Goal: Transaction & Acquisition: Download file/media

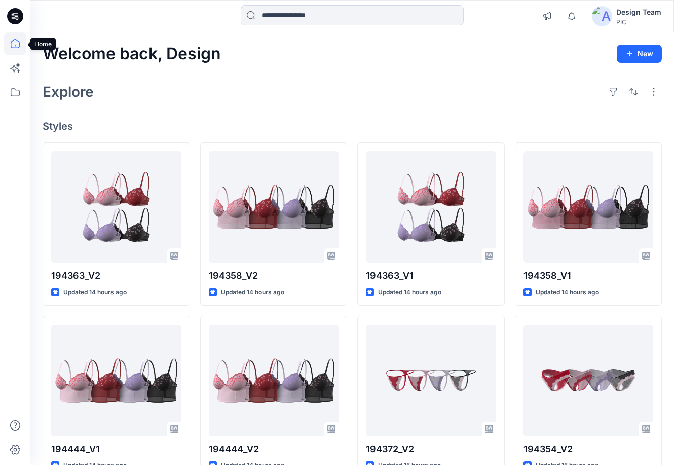
click at [15, 45] on icon at bounding box center [15, 46] width 1 height 2
click at [352, 92] on div "Explore" at bounding box center [353, 92] width 620 height 24
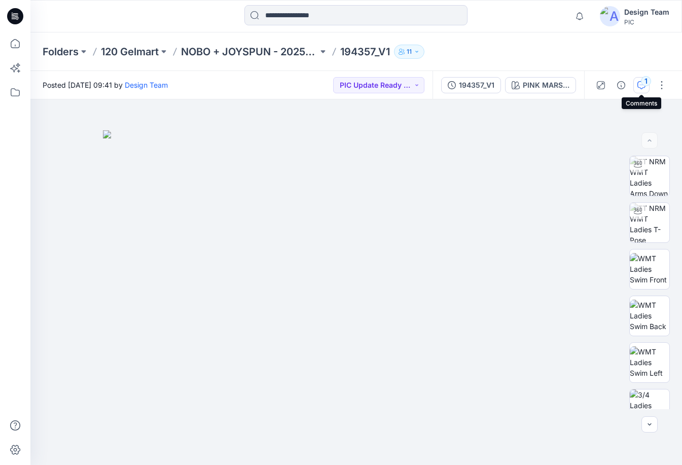
click at [640, 85] on icon "button" at bounding box center [642, 84] width 4 height 1
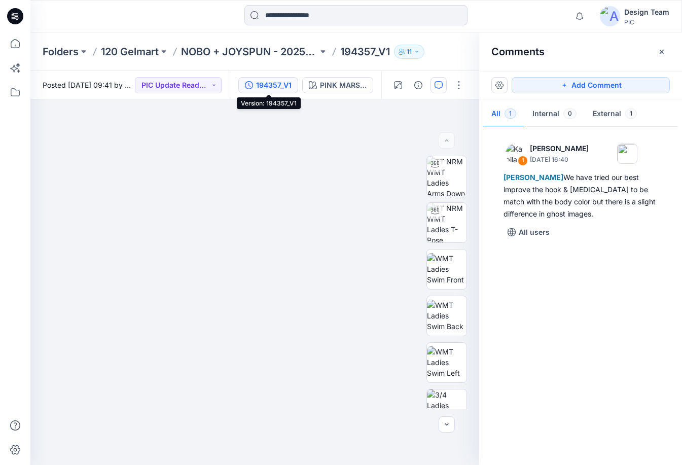
click at [266, 87] on div "194357_V1" at bounding box center [273, 85] width 35 height 11
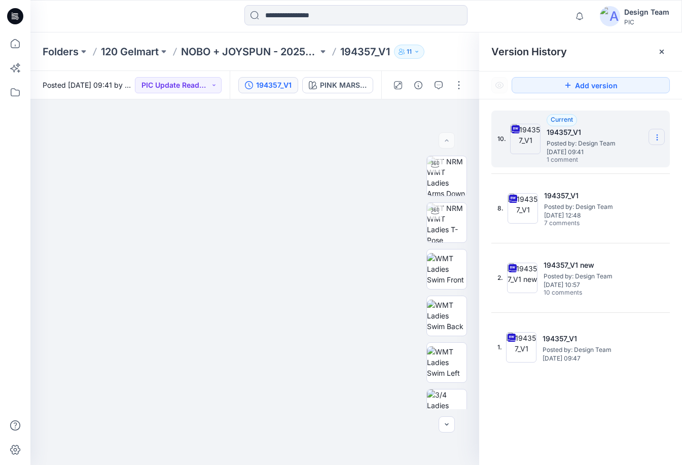
click at [659, 136] on icon at bounding box center [657, 137] width 8 height 8
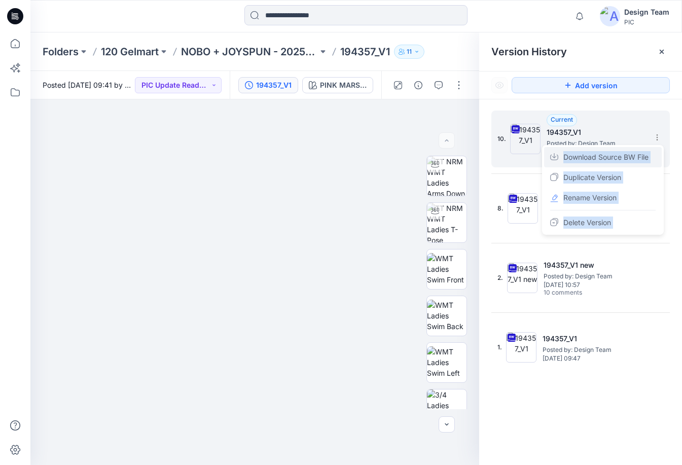
click at [628, 158] on span "Download Source BW File" at bounding box center [605, 157] width 85 height 12
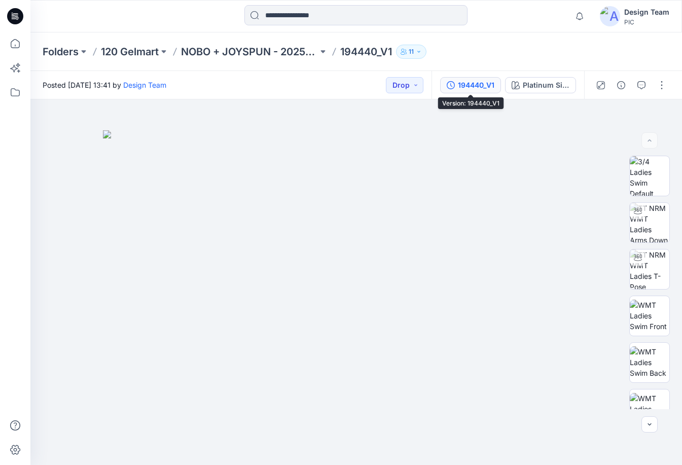
click at [478, 84] on div "194440_V1" at bounding box center [476, 85] width 37 height 11
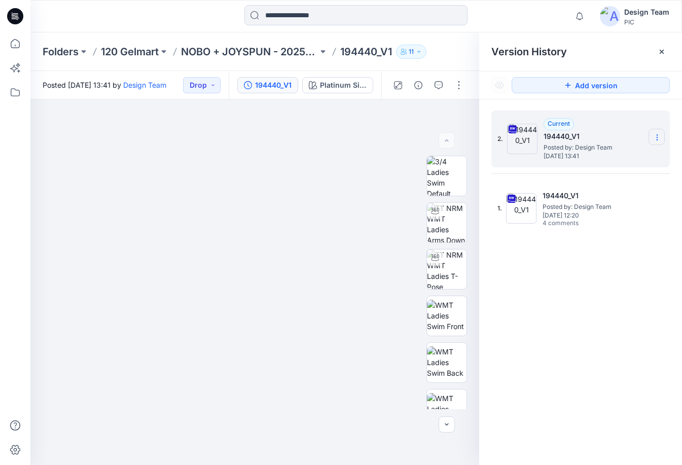
click at [655, 139] on icon at bounding box center [657, 137] width 8 height 8
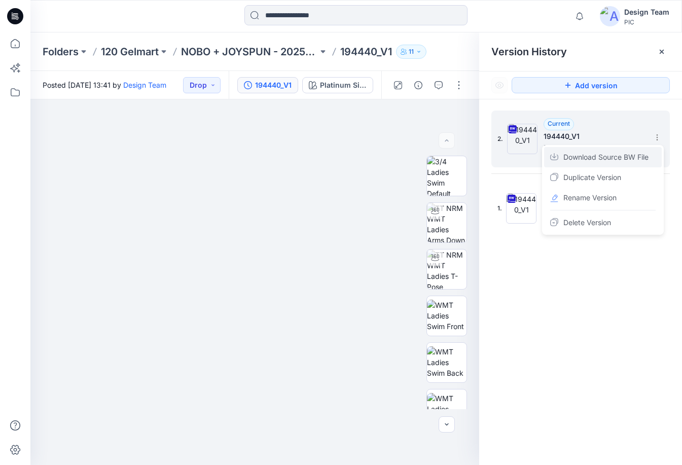
click at [588, 161] on span "Download Source BW File" at bounding box center [605, 157] width 85 height 12
